Goal: Communication & Community: Answer question/provide support

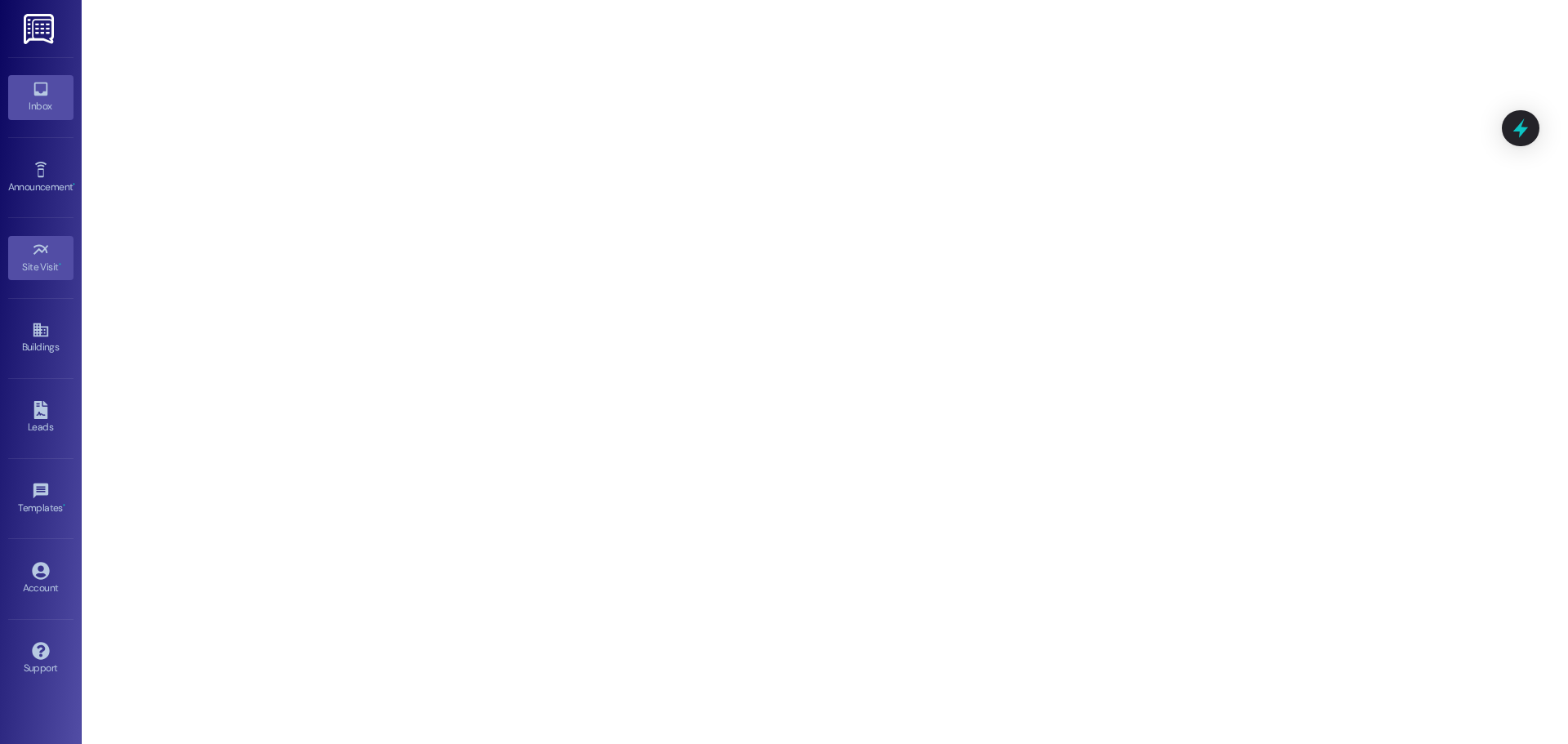
click at [49, 104] on div "Inbox" at bounding box center [41, 106] width 82 height 16
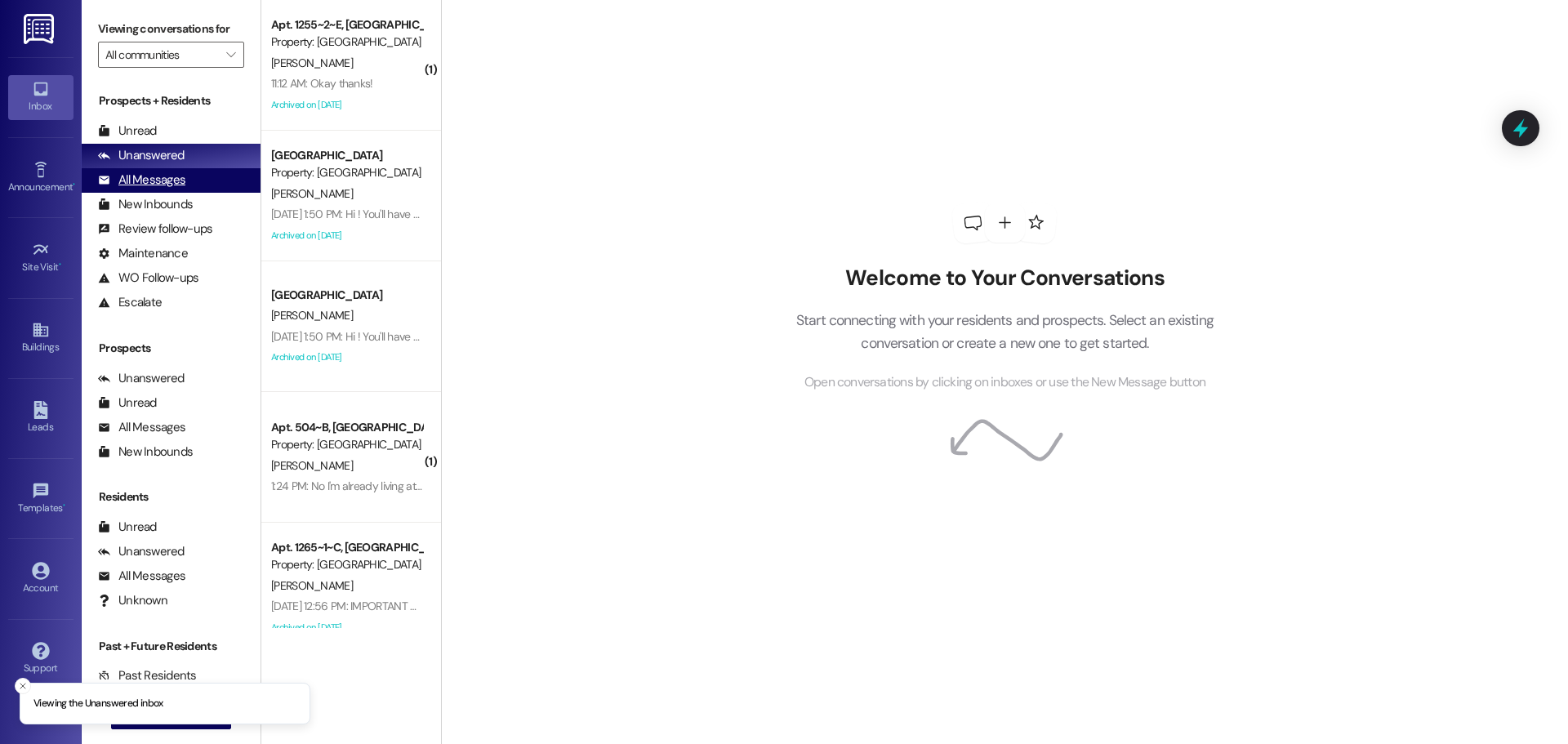
click at [169, 175] on div "All Messages" at bounding box center [141, 180] width 87 height 17
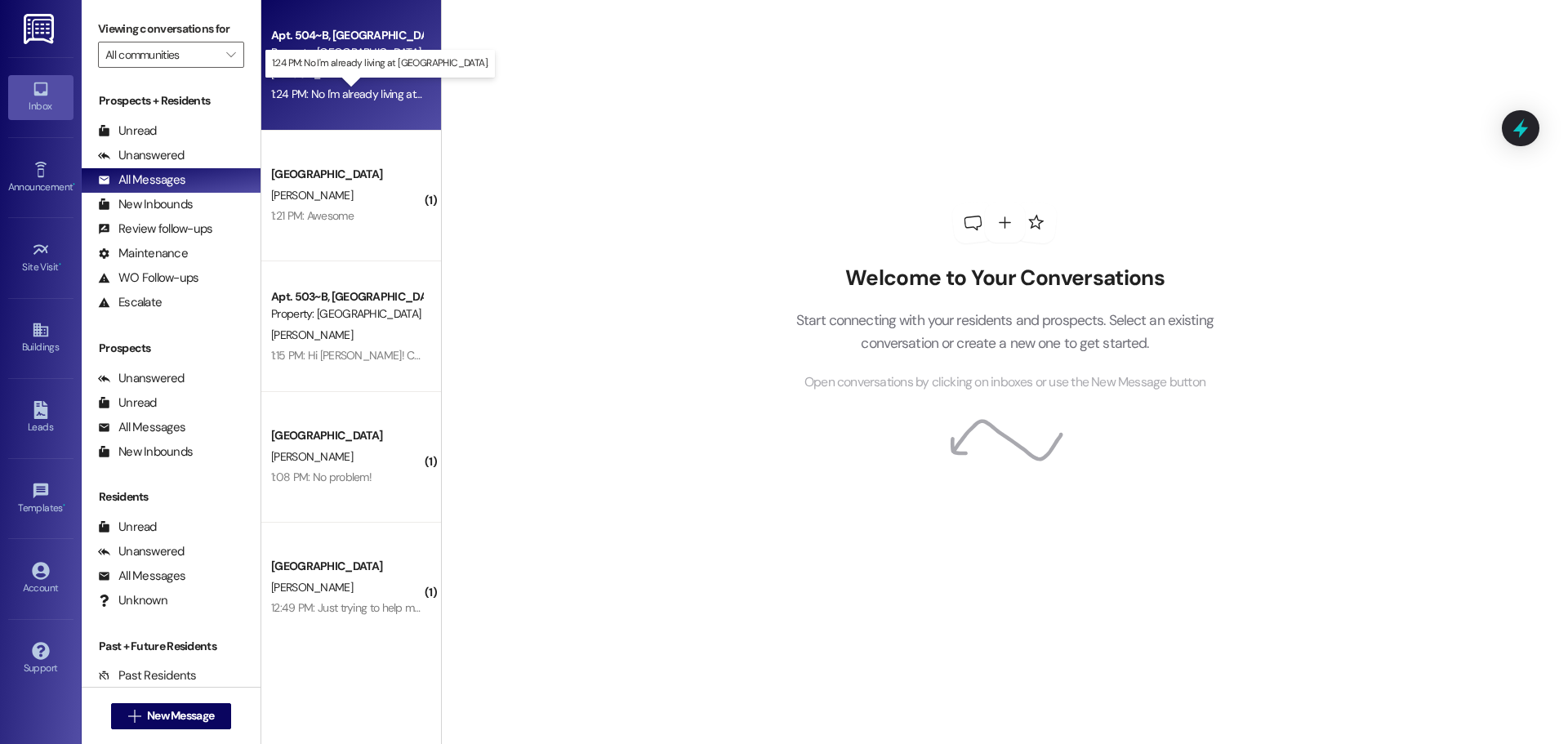
click at [334, 92] on div "1:24 PM: No I'm already living at [GEOGRAPHIC_DATA]. 1:24 PM: No I'm already li…" at bounding box center [397, 93] width 253 height 15
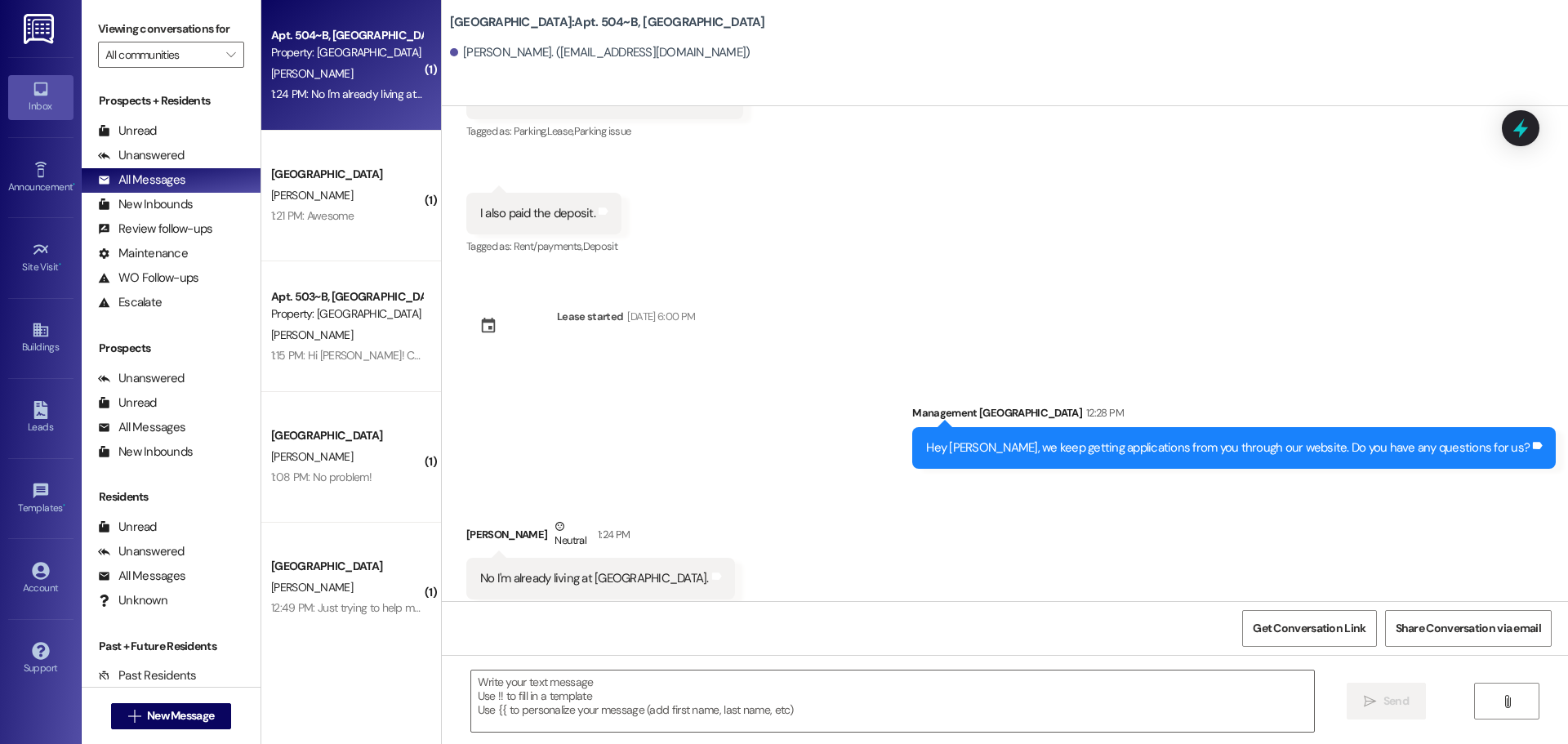
scroll to position [2250, 0]
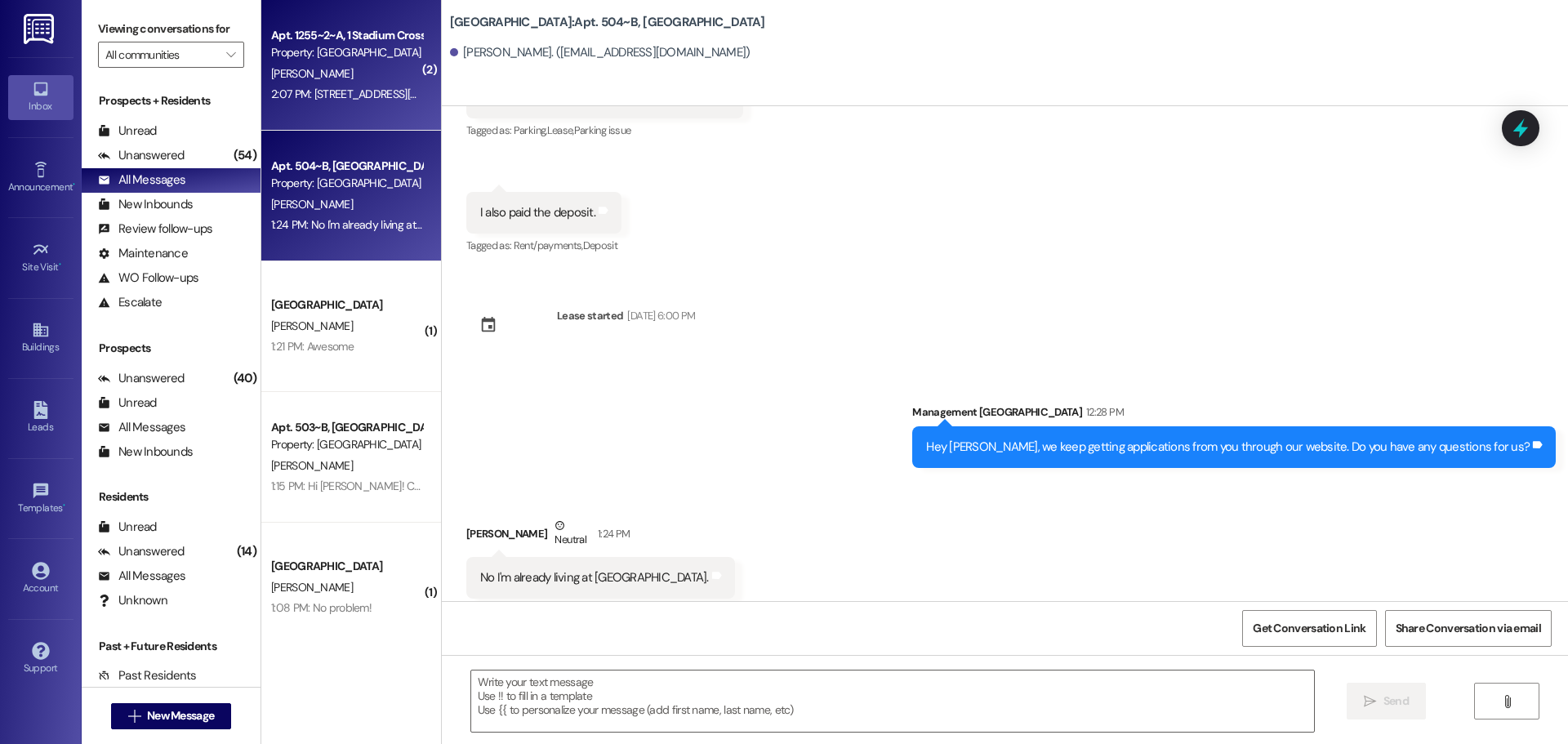
click at [306, 70] on div "[PERSON_NAME]" at bounding box center [347, 74] width 155 height 20
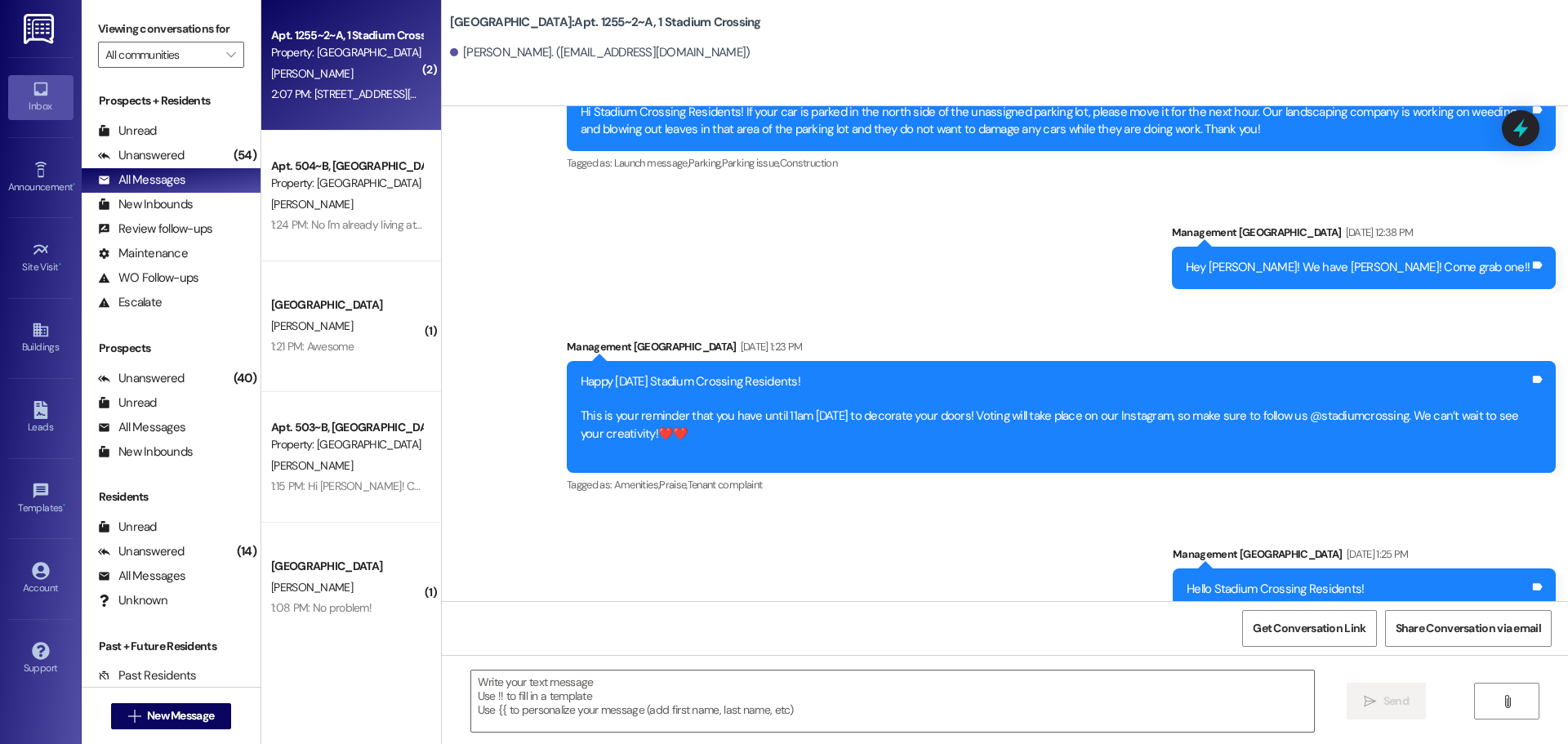
scroll to position [16087, 0]
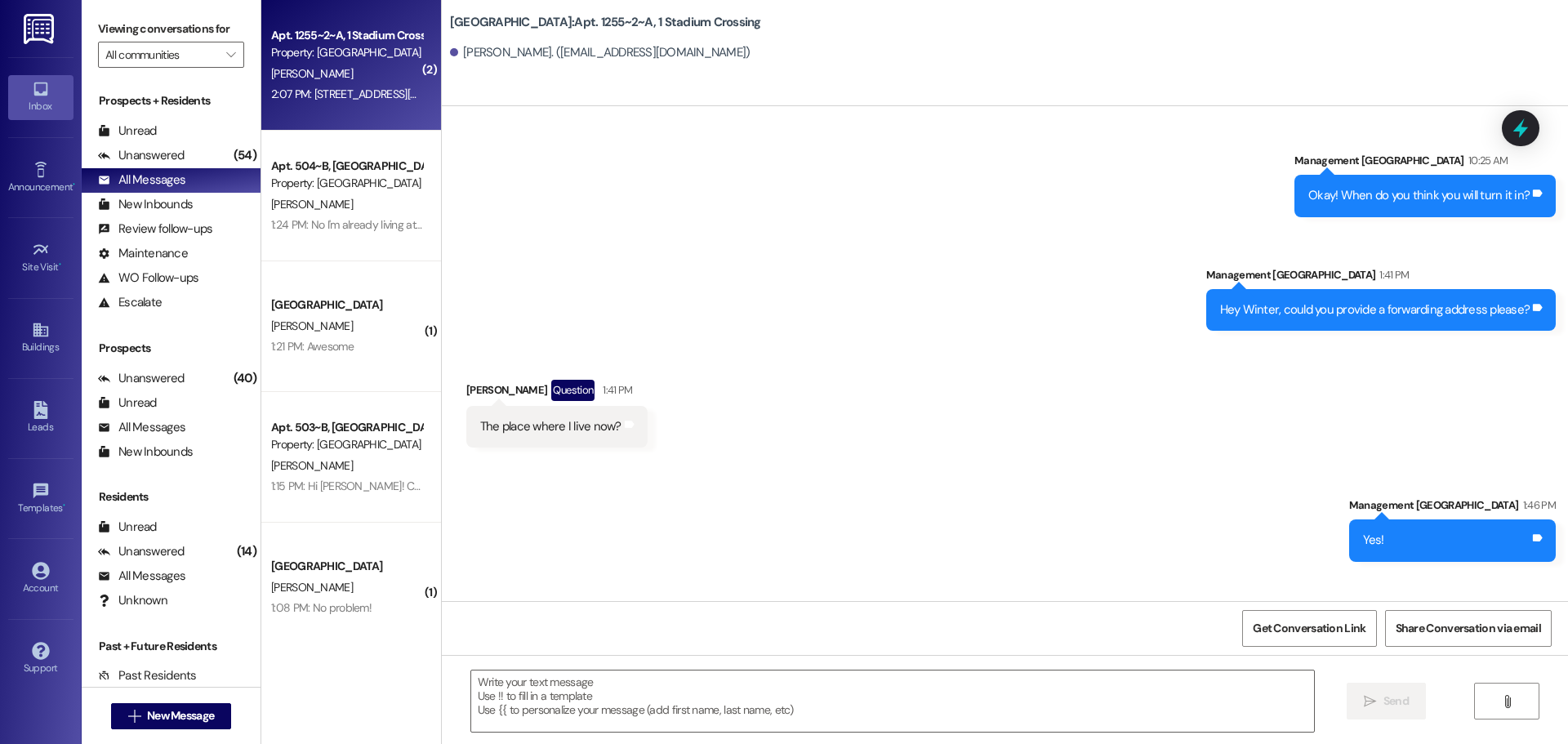
click at [526, 646] on div "[STREET_ADDRESS][PERSON_NAME]" at bounding box center [573, 654] width 188 height 17
drag, startPoint x: 532, startPoint y: 562, endPoint x: 454, endPoint y: 567, distance: 78.2
click at [466, 634] on div "375 N 150 W, [PERSON_NAME] Tags and notes" at bounding box center [580, 654] width 228 height 42
copy div "375 N 150 W,"
